Goal: Task Accomplishment & Management: Use online tool/utility

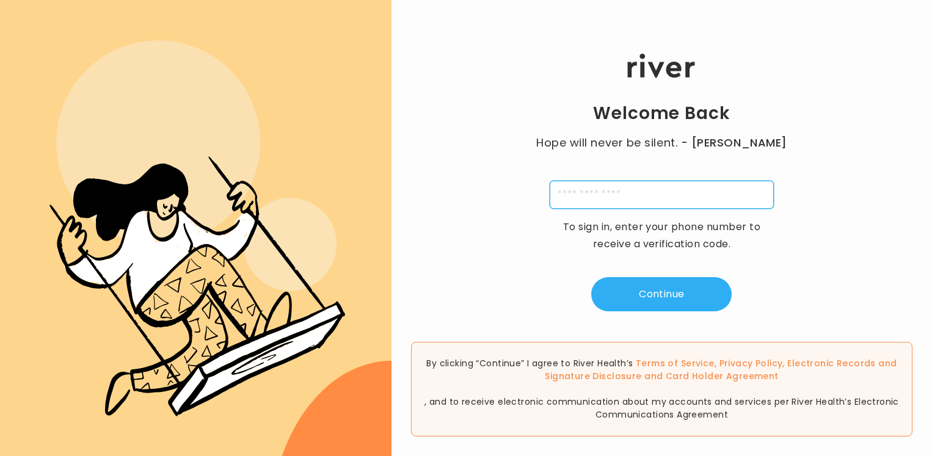
click at [583, 194] on input "tel" at bounding box center [662, 195] width 224 height 28
type input "**********"
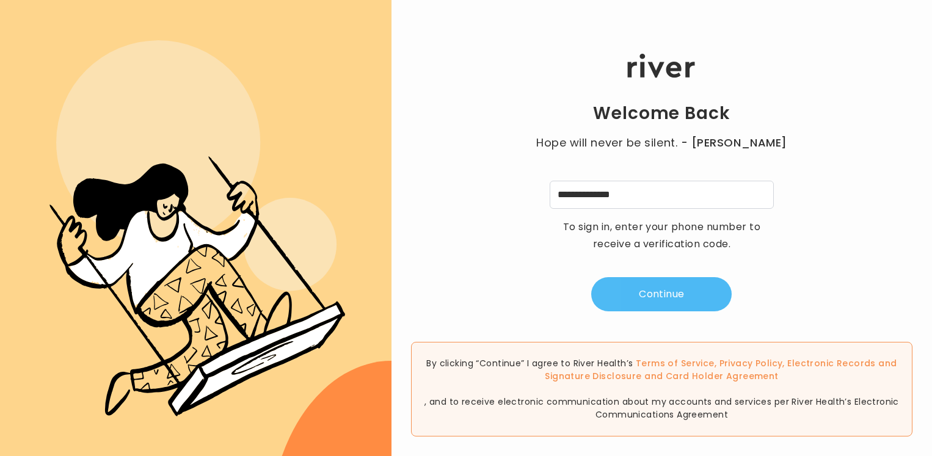
click at [637, 296] on button "Continue" at bounding box center [661, 294] width 140 height 34
type input "*"
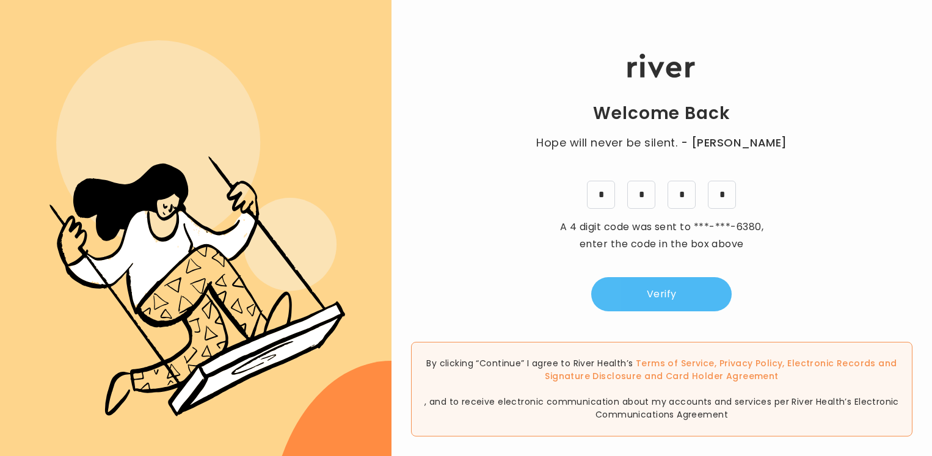
click at [668, 283] on button "Verify" at bounding box center [661, 294] width 140 height 34
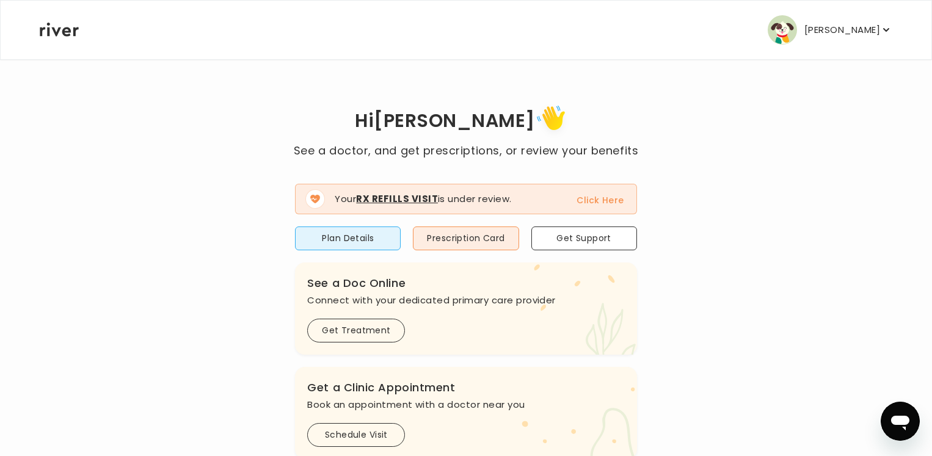
click at [598, 201] on button "Click Here" at bounding box center [600, 200] width 47 height 15
